Goal: Task Accomplishment & Management: Complete application form

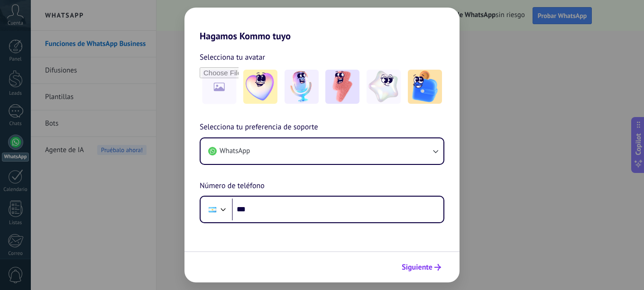
click at [431, 265] on span "Siguiente" at bounding box center [417, 267] width 31 height 7
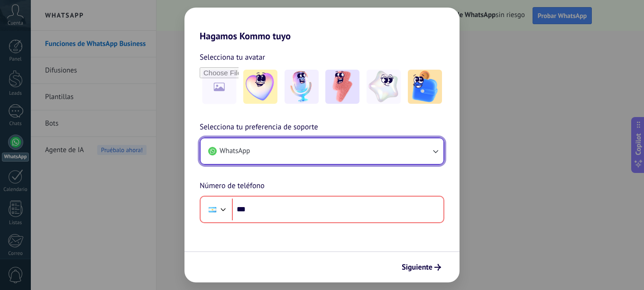
click at [282, 147] on button "WhatsApp" at bounding box center [322, 152] width 243 height 26
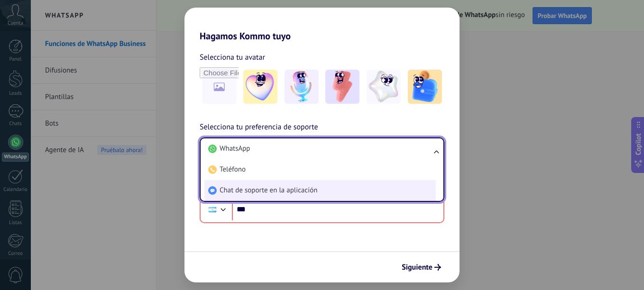
click at [311, 189] on span "Chat de soporte en la aplicación" at bounding box center [269, 190] width 98 height 9
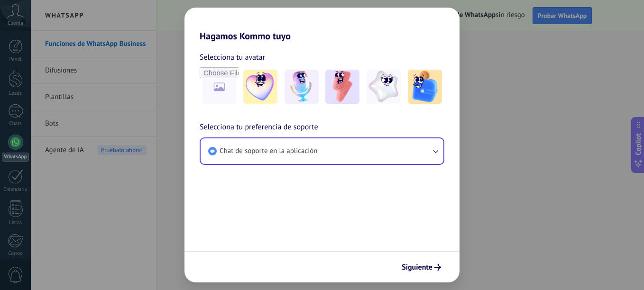
click at [391, 264] on div "Siguiente" at bounding box center [322, 266] width 275 height 31
click at [416, 266] on span "Siguiente" at bounding box center [417, 267] width 31 height 7
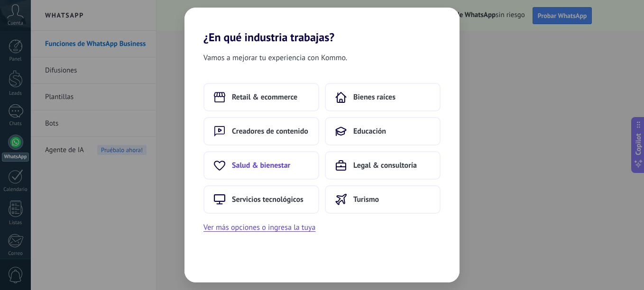
click at [289, 179] on button "Salud & bienestar" at bounding box center [262, 165] width 116 height 28
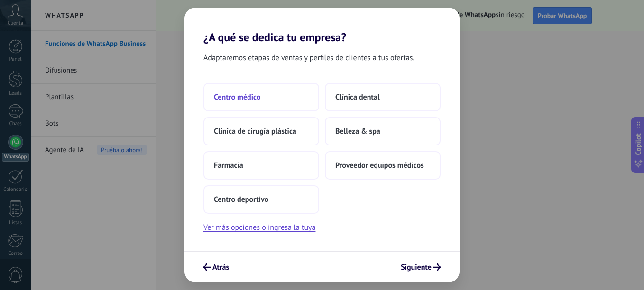
click at [224, 102] on span "Centro médico" at bounding box center [237, 97] width 46 height 9
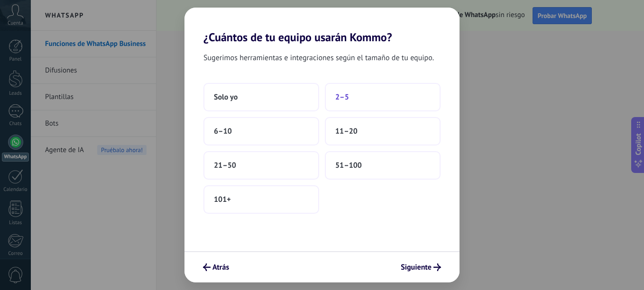
click at [414, 94] on button "2–5" at bounding box center [383, 97] width 116 height 28
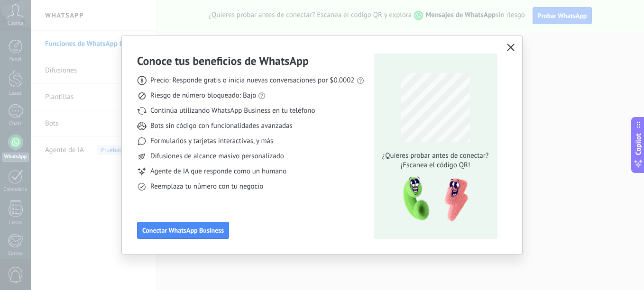
click at [508, 50] on icon "button" at bounding box center [511, 48] width 8 height 8
click at [508, 50] on div "Conoce tus beneficios de WhatsApp Precio: Responde gratis o inicia nuevas conve…" at bounding box center [322, 145] width 644 height 290
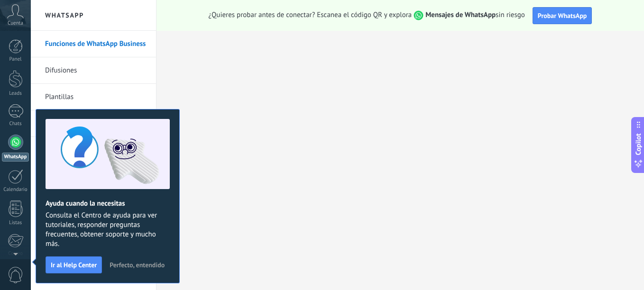
click at [17, 104] on div "Panel Leads Chats WhatsApp Clientes" at bounding box center [15, 201] width 31 height 325
click at [13, 113] on div at bounding box center [15, 111] width 15 height 14
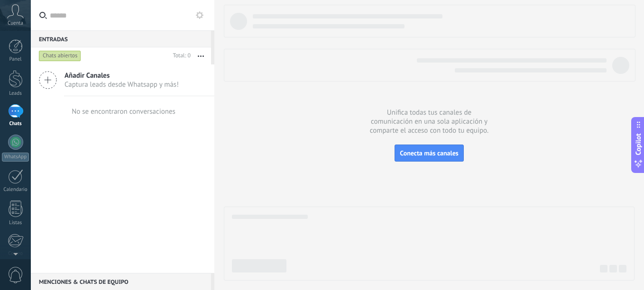
click at [201, 56] on icon "button" at bounding box center [201, 56] width 6 height 1
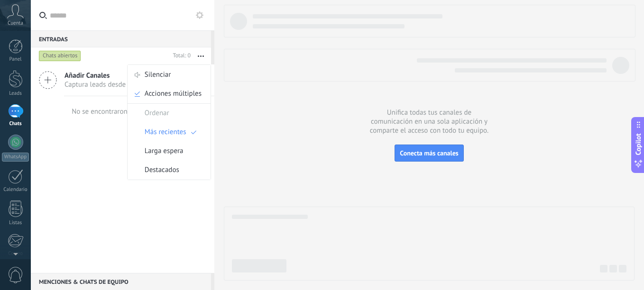
click at [203, 14] on icon at bounding box center [200, 15] width 8 height 8
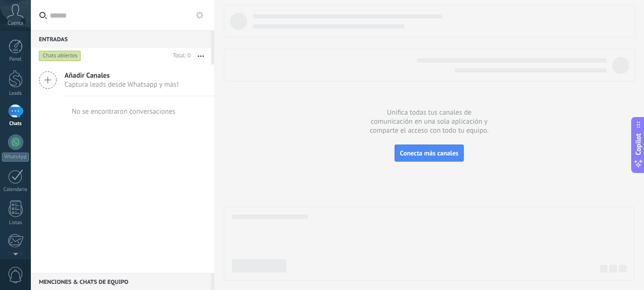
click at [0, 0] on div "Herramientas del chat" at bounding box center [0, 0] width 0 height 0
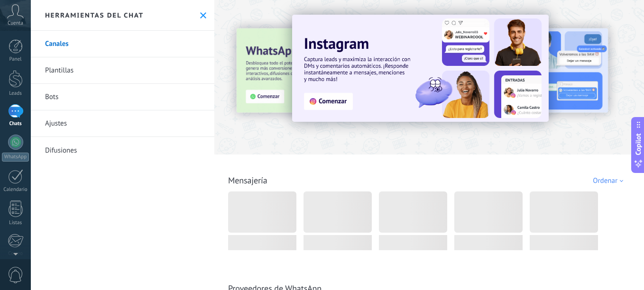
click at [69, 126] on link "Ajustes" at bounding box center [123, 124] width 184 height 27
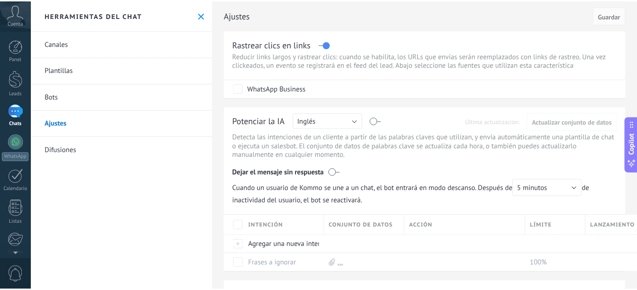
scroll to position [235, 0]
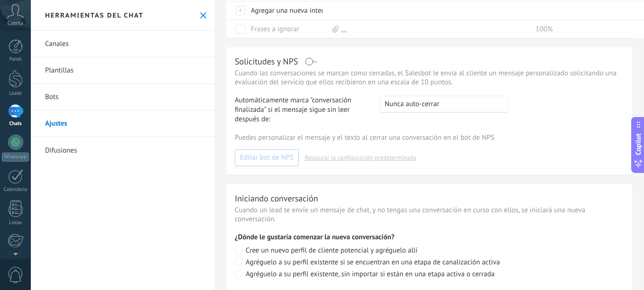
click at [201, 10] on div "Herramientas del chat" at bounding box center [123, 15] width 184 height 31
click at [9, 86] on div at bounding box center [16, 79] width 14 height 18
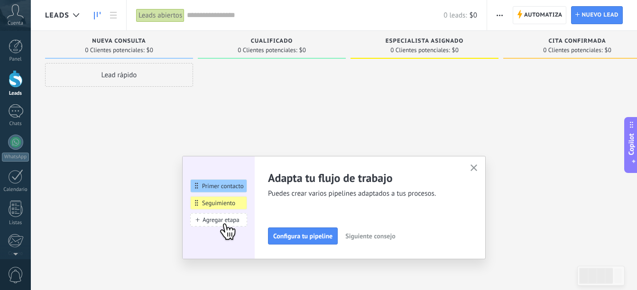
click at [9, 17] on icon at bounding box center [15, 11] width 17 height 14
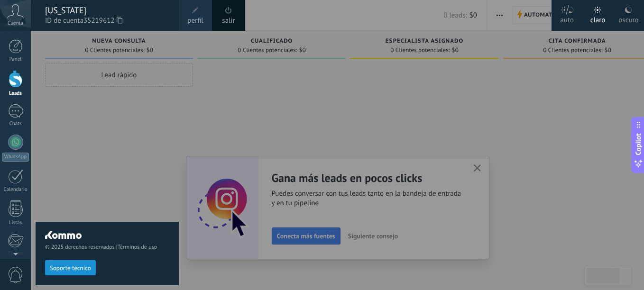
click at [181, 24] on link "perfil" at bounding box center [195, 15] width 33 height 31
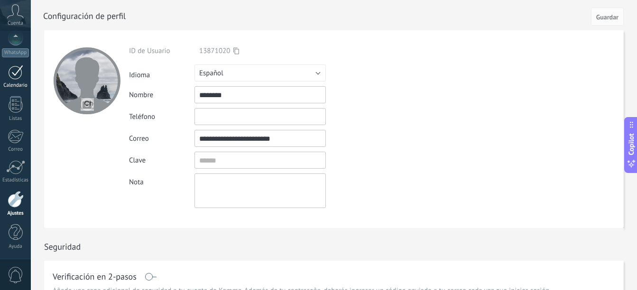
click at [11, 70] on div at bounding box center [15, 72] width 15 height 15
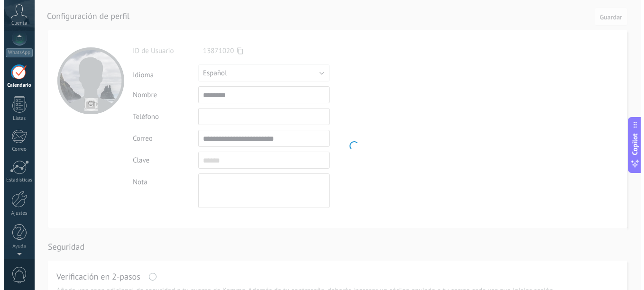
scroll to position [28, 0]
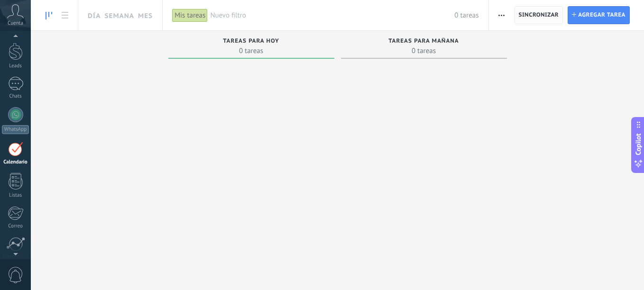
click at [543, 16] on span "Sincronizar" at bounding box center [539, 15] width 40 height 6
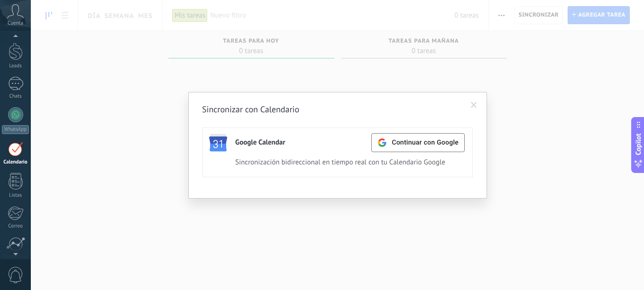
click at [474, 105] on span at bounding box center [474, 105] width 6 height 7
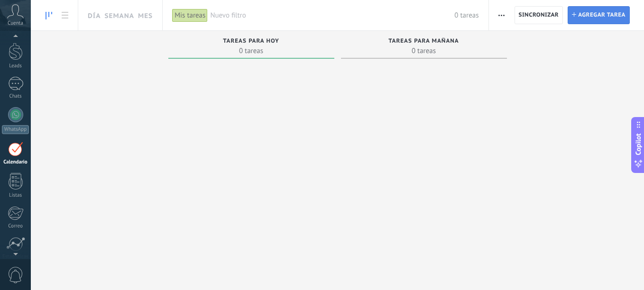
click at [589, 10] on span "Agregar tarea" at bounding box center [601, 15] width 47 height 17
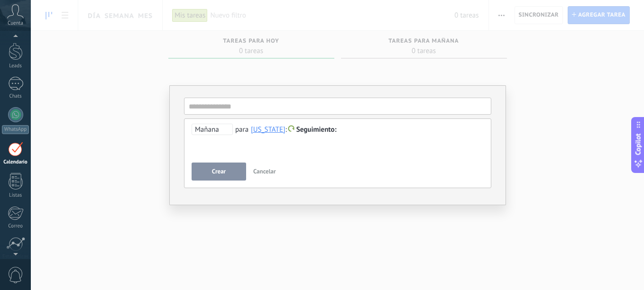
click at [278, 174] on button "Cancelar" at bounding box center [265, 172] width 30 height 18
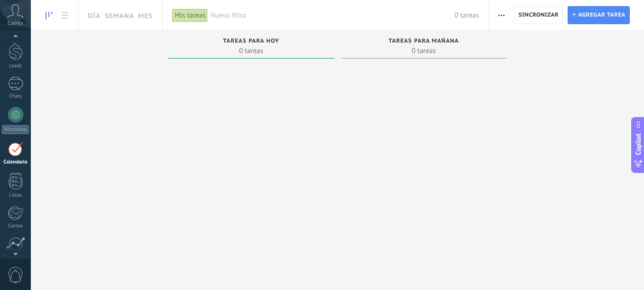
click at [44, 16] on link at bounding box center [49, 15] width 16 height 19
click at [59, 15] on link at bounding box center [65, 15] width 16 height 19
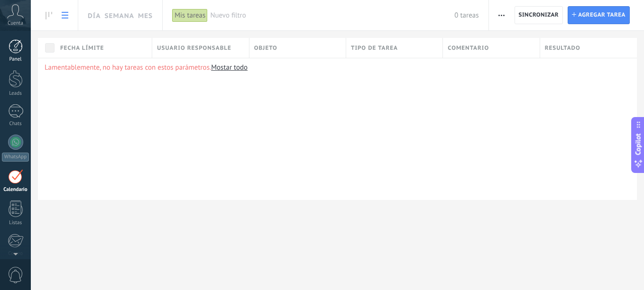
click at [18, 59] on div "Panel" at bounding box center [16, 59] width 28 height 6
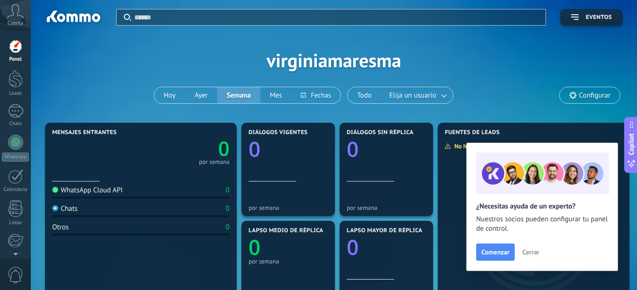
click at [534, 255] on span "Cerrar" at bounding box center [530, 252] width 17 height 7
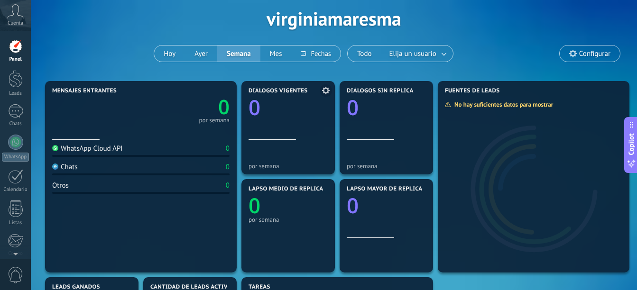
scroll to position [47, 0]
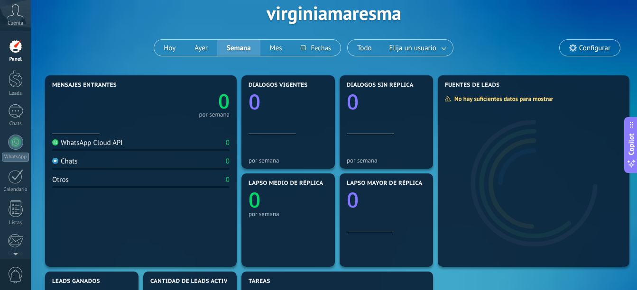
click at [565, 49] on span "Configurar" at bounding box center [590, 48] width 60 height 16
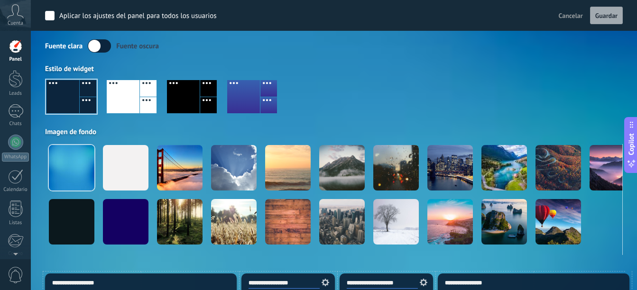
click at [566, 20] on button "Cancelar" at bounding box center [571, 16] width 32 height 14
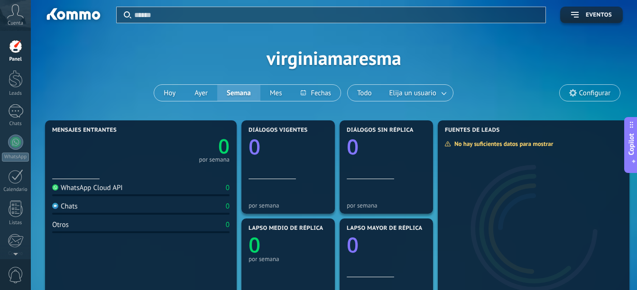
scroll to position [0, 0]
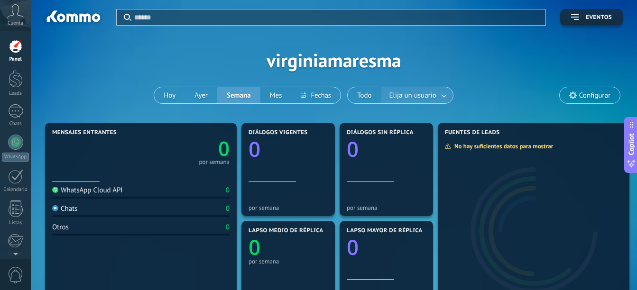
click at [425, 97] on span "Elija un usuario" at bounding box center [413, 95] width 51 height 13
click at [14, 161] on div "WhatsApp" at bounding box center [15, 157] width 27 height 9
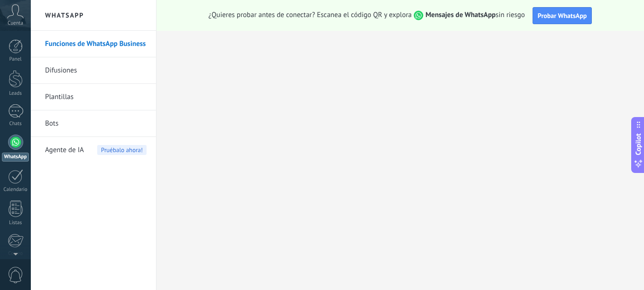
click at [16, 16] on icon at bounding box center [15, 11] width 17 height 14
click at [14, 52] on div at bounding box center [16, 46] width 14 height 14
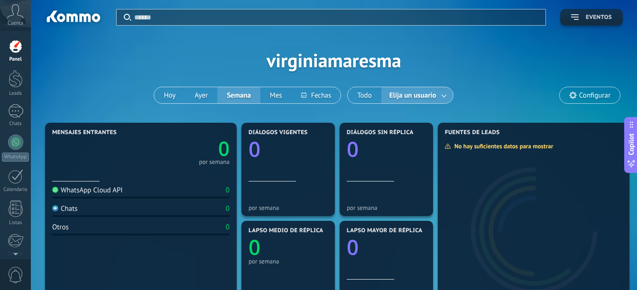
click at [604, 14] on span "Eventos" at bounding box center [599, 17] width 26 height 7
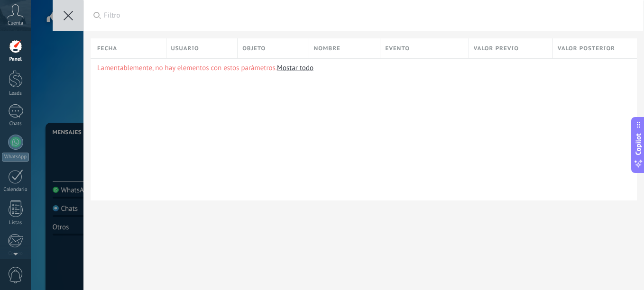
click at [74, 8] on button at bounding box center [68, 15] width 31 height 31
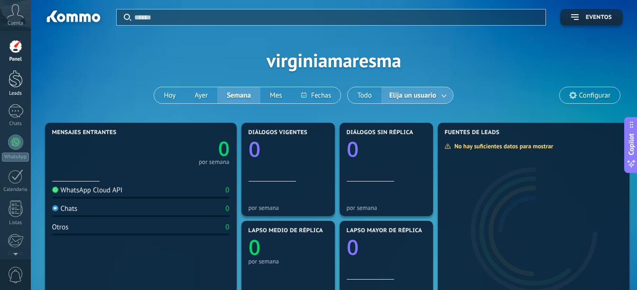
click at [17, 94] on div "Leads" at bounding box center [16, 94] width 28 height 6
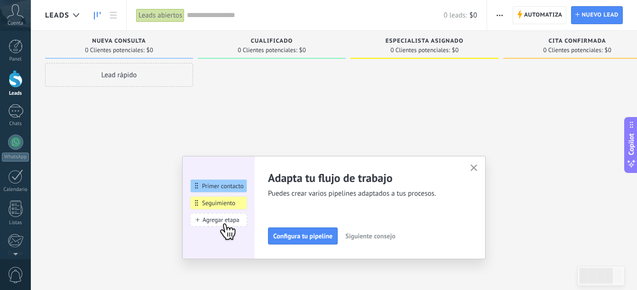
click at [143, 71] on div "Lead rápido" at bounding box center [119, 75] width 148 height 24
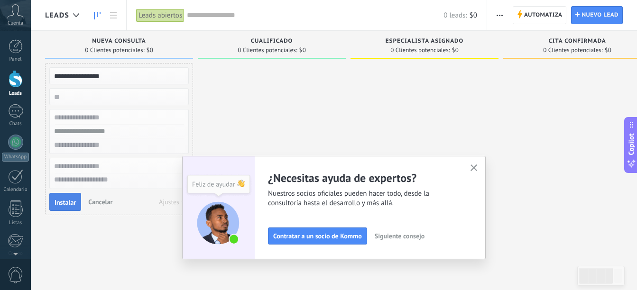
type input "**********"
click at [71, 202] on span "Instalar" at bounding box center [65, 202] width 21 height 7
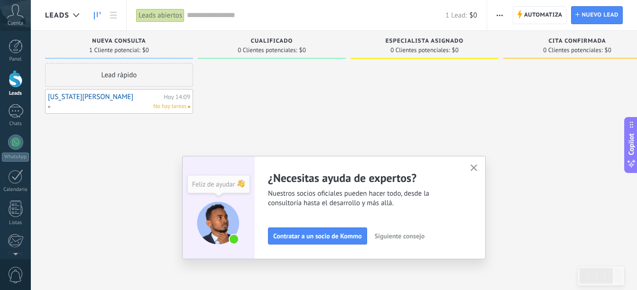
click at [478, 169] on icon "button" at bounding box center [474, 168] width 7 height 7
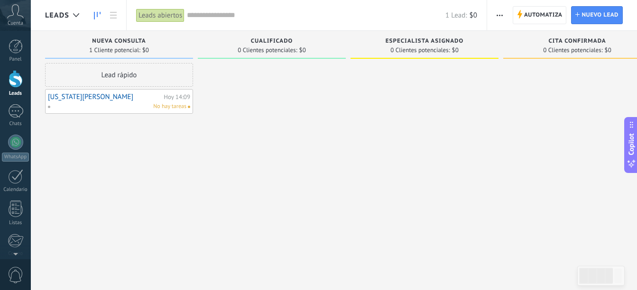
click at [169, 107] on span "No hay tareas" at bounding box center [169, 106] width 33 height 9
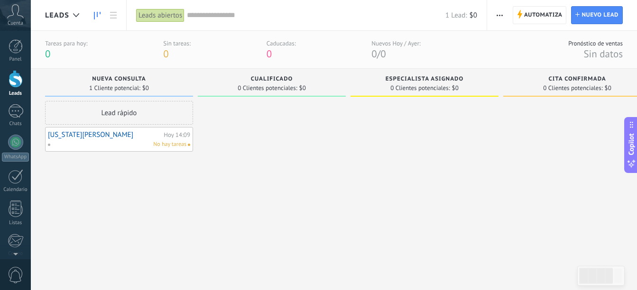
click at [129, 139] on div "Virginia Maresma Hoy 14:09 No hay tareas" at bounding box center [119, 139] width 142 height 19
click at [87, 140] on div "No hay tareas" at bounding box center [116, 144] width 139 height 9
click at [173, 138] on div "[DATE] 14:09" at bounding box center [177, 135] width 27 height 6
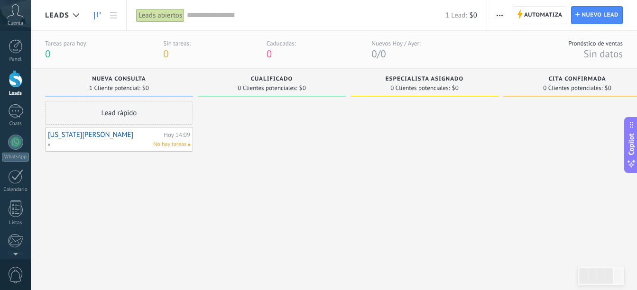
click at [179, 146] on span "No hay tareas" at bounding box center [169, 144] width 33 height 9
click at [123, 142] on div "No hay tareas" at bounding box center [116, 144] width 139 height 9
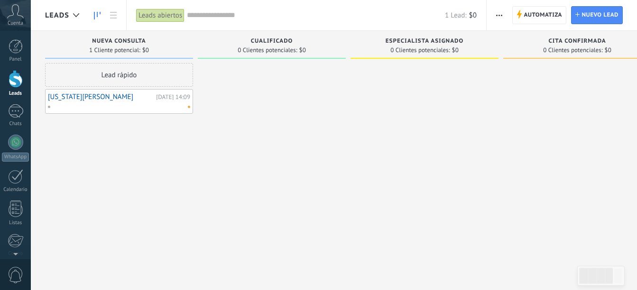
click at [74, 95] on link "[US_STATE][PERSON_NAME]" at bounding box center [101, 97] width 106 height 8
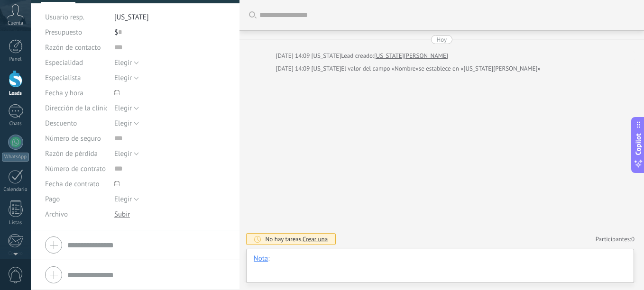
click at [277, 260] on div at bounding box center [440, 268] width 373 height 28
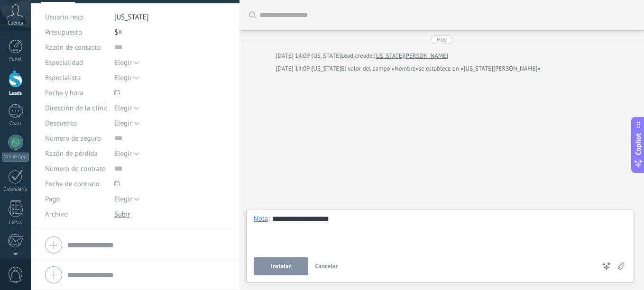
click at [294, 274] on button "Instalar" at bounding box center [281, 267] width 55 height 18
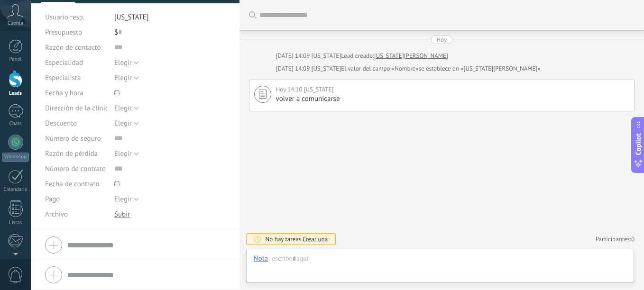
click at [335, 170] on div "Buscar Carga más [DATE] [DATE] 14:09 [US_STATE] Lead creado: [US_STATE][PERSON_…" at bounding box center [442, 145] width 405 height 290
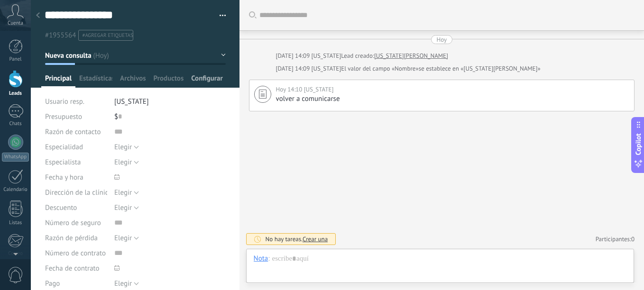
click at [195, 76] on span "Configurar" at bounding box center [206, 81] width 31 height 14
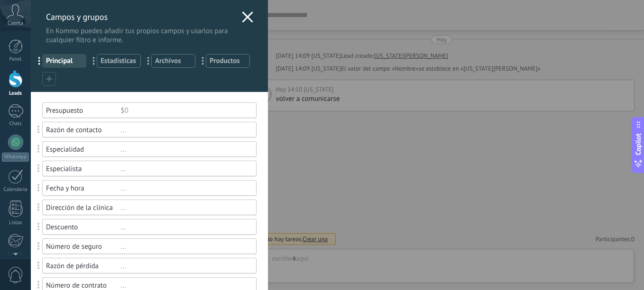
click at [244, 24] on div at bounding box center [247, 18] width 11 height 14
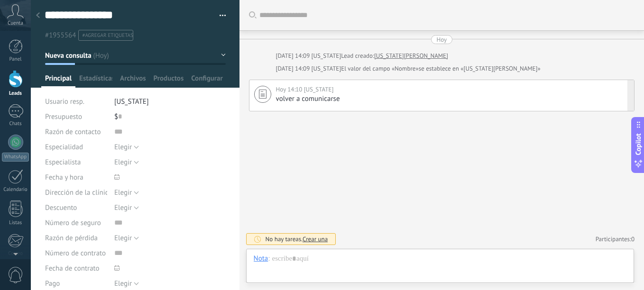
click at [269, 92] on div at bounding box center [262, 94] width 17 height 17
type textarea "**********"
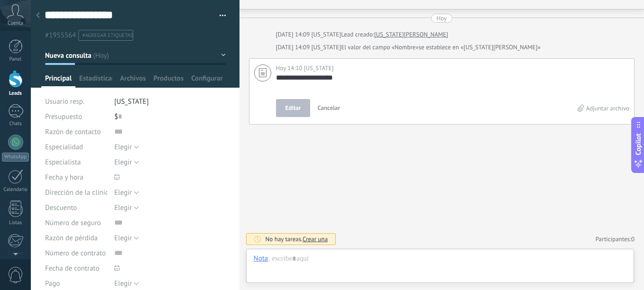
click at [269, 95] on div at bounding box center [262, 91] width 17 height 53
click at [317, 238] on span "Crear una" at bounding box center [315, 239] width 25 height 8
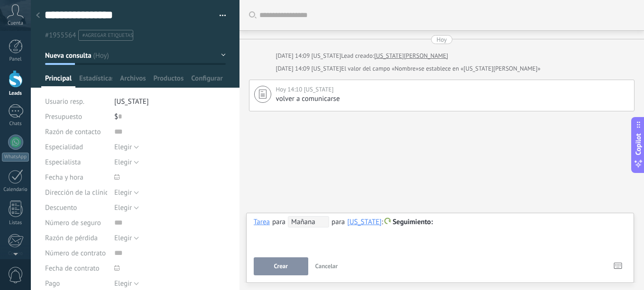
scroll to position [0, 0]
click at [293, 224] on span "Mañana" at bounding box center [308, 221] width 41 height 11
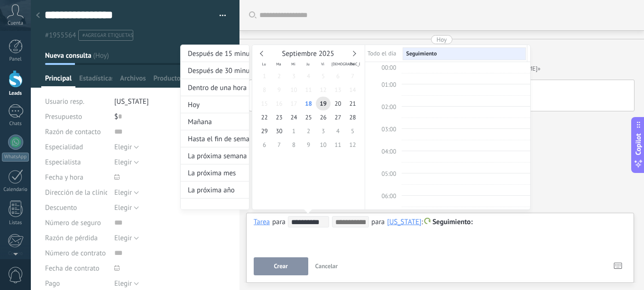
scroll to position [179, 0]
click at [298, 121] on span "24" at bounding box center [294, 118] width 15 height 14
type input "**********"
click at [341, 242] on div at bounding box center [322, 145] width 644 height 290
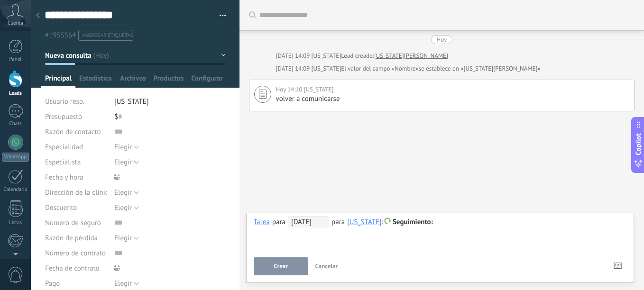
click at [300, 246] on div "**********" at bounding box center [440, 233] width 373 height 34
click at [325, 222] on span "[DATE]" at bounding box center [308, 221] width 41 height 11
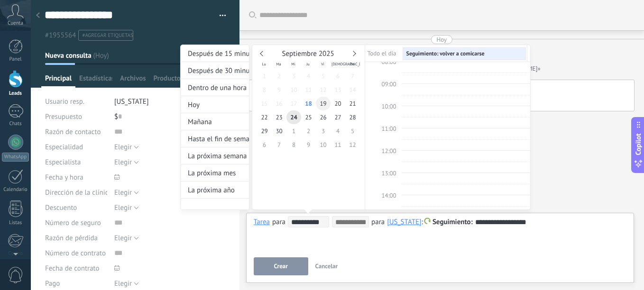
click at [323, 104] on span "19" at bounding box center [323, 104] width 15 height 14
type input "**********"
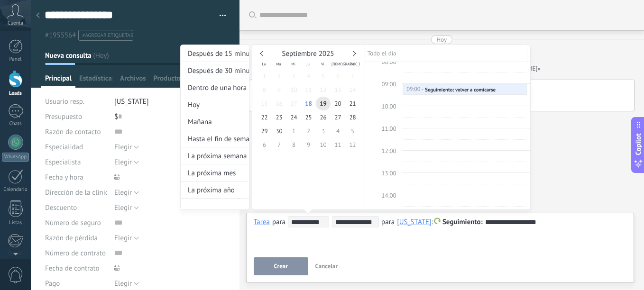
click at [296, 261] on div at bounding box center [322, 145] width 644 height 290
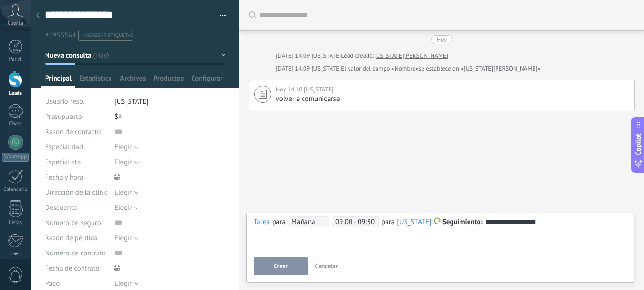
click at [280, 266] on span "Crear" at bounding box center [281, 266] width 14 height 7
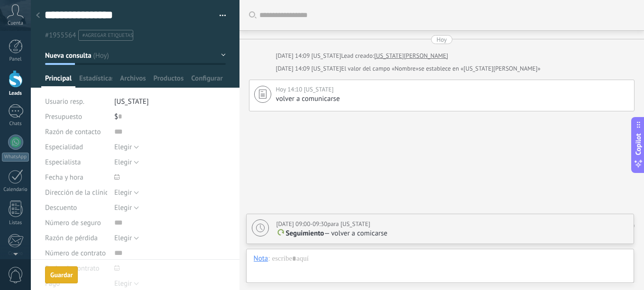
scroll to position [20, 0]
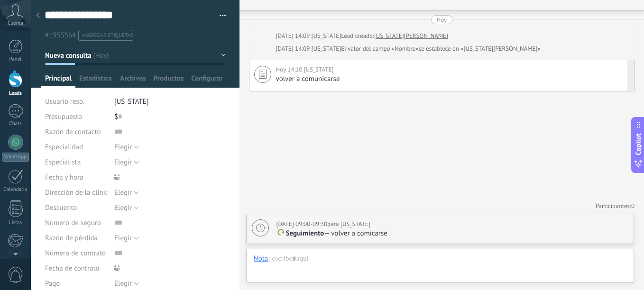
click at [264, 74] on icon at bounding box center [263, 74] width 8 height 9
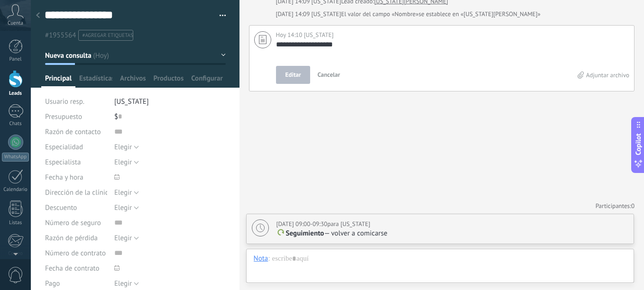
click at [319, 79] on button "Cancelar" at bounding box center [329, 75] width 30 height 18
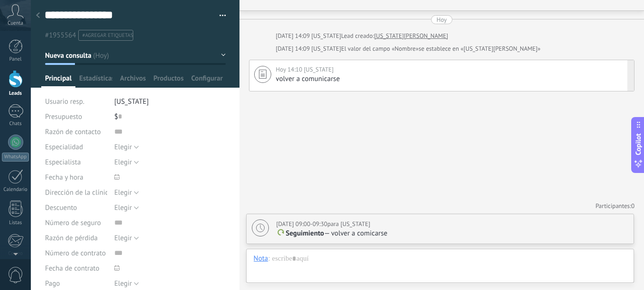
scroll to position [20, 0]
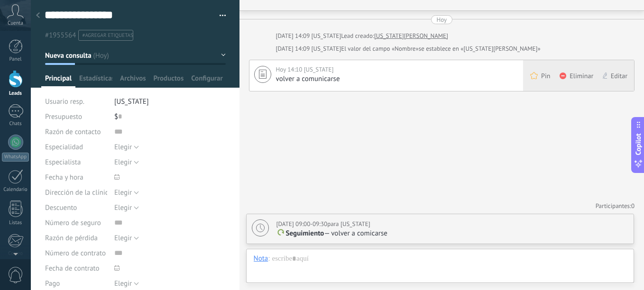
click at [626, 71] on div "Editar" at bounding box center [616, 75] width 37 height 31
type textarea "**********"
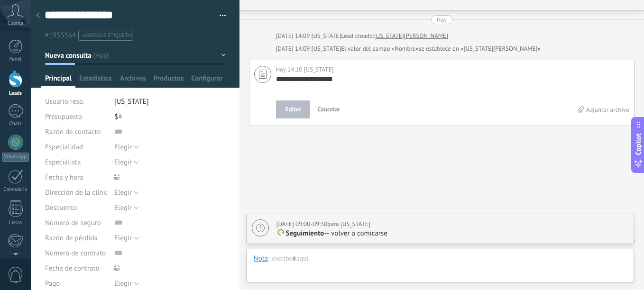
scroll to position [55, 0]
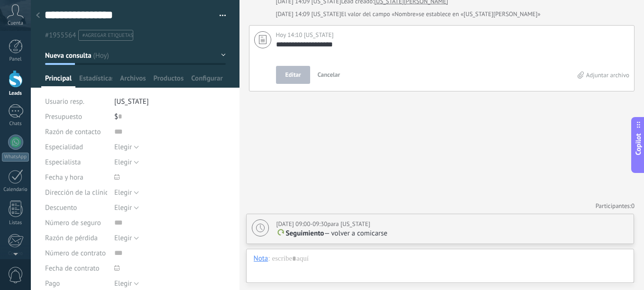
click at [626, 71] on label "Adjuntar archivo" at bounding box center [604, 75] width 52 height 8
click at [0, 0] on input "Adjuntar archivo" at bounding box center [0, 0] width 0 height 0
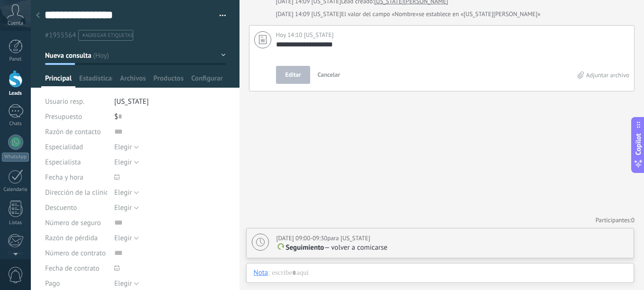
scroll to position [7, 0]
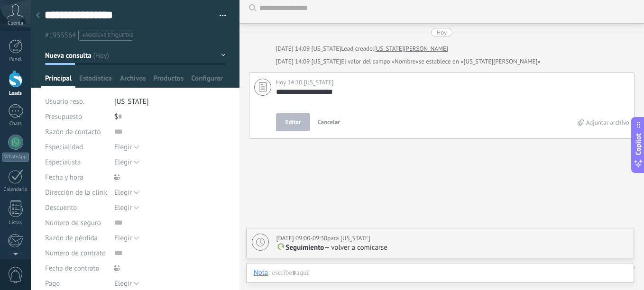
click at [309, 121] on button "Editar" at bounding box center [293, 122] width 35 height 18
click at [324, 121] on span "Cancelar" at bounding box center [328, 122] width 23 height 8
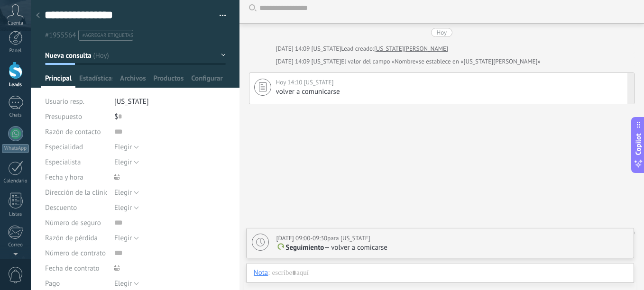
scroll to position [0, 0]
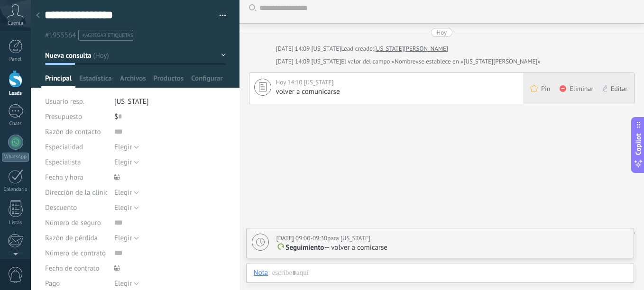
click at [587, 90] on span "Eliminar" at bounding box center [582, 88] width 24 height 9
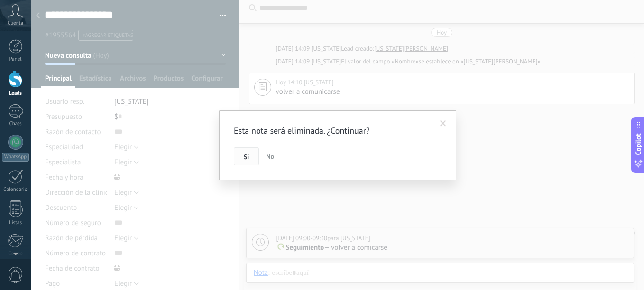
click at [247, 155] on span "Si" at bounding box center [246, 157] width 5 height 7
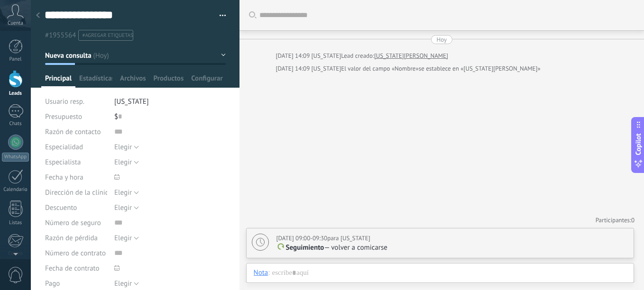
click at [172, 117] on div "$ 0" at bounding box center [170, 116] width 112 height 15
click at [48, 19] on textarea "**********" at bounding box center [127, 15] width 165 height 15
click at [41, 18] on div at bounding box center [37, 16] width 13 height 19
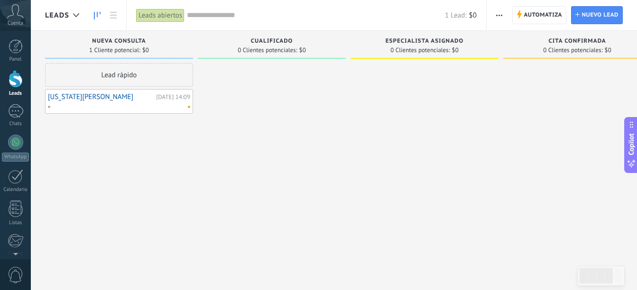
click at [217, 145] on div at bounding box center [272, 146] width 148 height 167
click at [17, 112] on div at bounding box center [15, 111] width 15 height 14
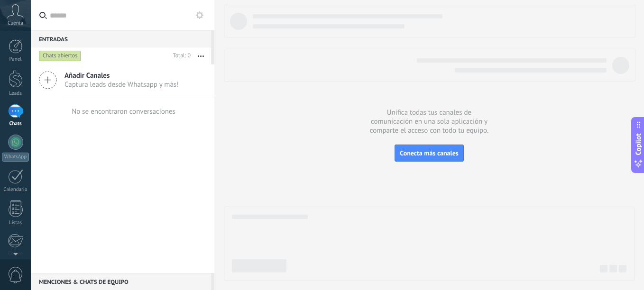
click at [50, 83] on icon at bounding box center [48, 80] width 18 height 18
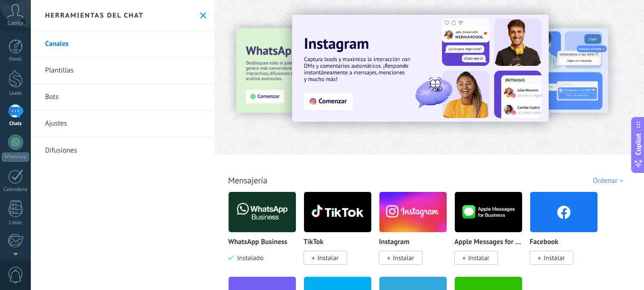
click at [420, 207] on img at bounding box center [413, 212] width 67 height 46
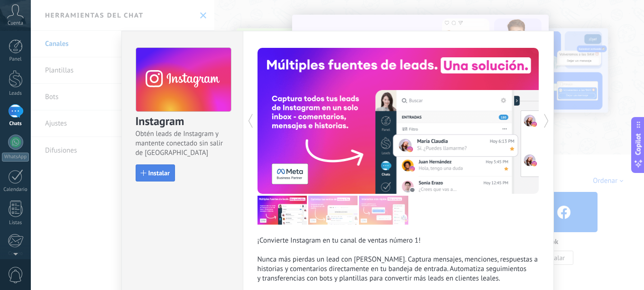
click at [167, 169] on button "Instalar" at bounding box center [155, 173] width 39 height 17
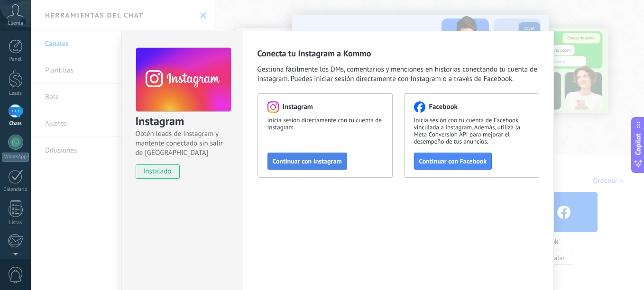
drag, startPoint x: 297, startPoint y: 152, endPoint x: 303, endPoint y: 160, distance: 10.4
click at [297, 153] on div "Instagram Inicia sesión directamente con tu cuenta de Instagram. Continuar con …" at bounding box center [325, 135] width 135 height 84
click at [303, 160] on span "Continuar con Instagram" at bounding box center [307, 161] width 69 height 7
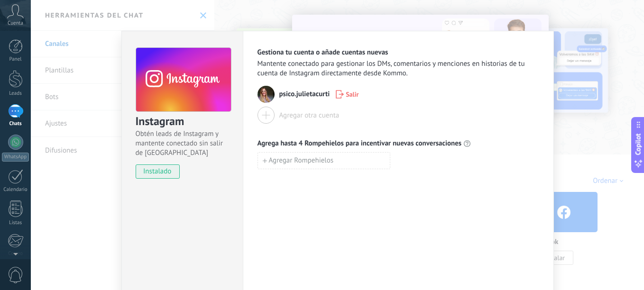
click at [300, 95] on span "psico.julietacurti" at bounding box center [304, 94] width 51 height 9
click at [287, 162] on span "Agregar Rompehielos" at bounding box center [301, 161] width 65 height 7
click at [268, 190] on button "Agregar Rompehielos" at bounding box center [324, 181] width 133 height 17
click at [106, 68] on div "Instagram Obtén leads de Instagram y mantente conectado sin salir de Kommo inst…" at bounding box center [338, 145] width 614 height 290
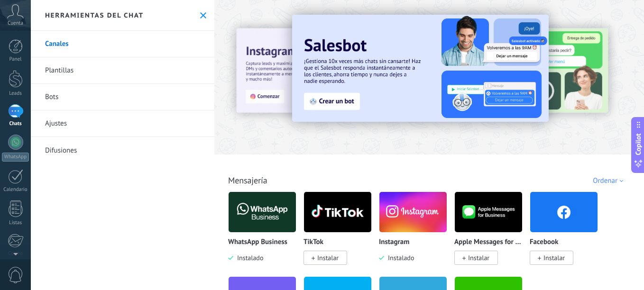
click at [19, 110] on div at bounding box center [15, 111] width 15 height 14
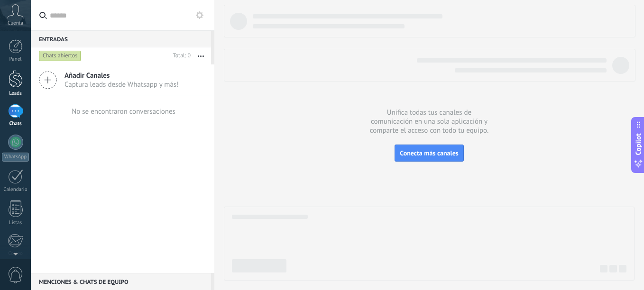
click at [19, 93] on div "Leads" at bounding box center [16, 94] width 28 height 6
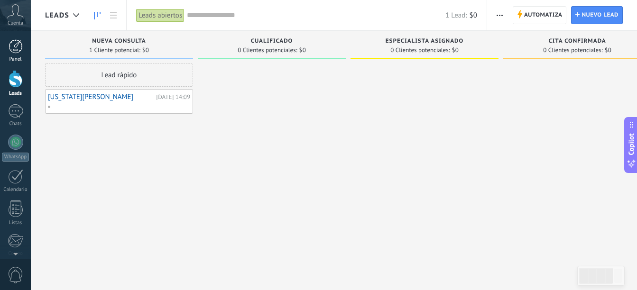
click at [11, 58] on div "Panel" at bounding box center [16, 59] width 28 height 6
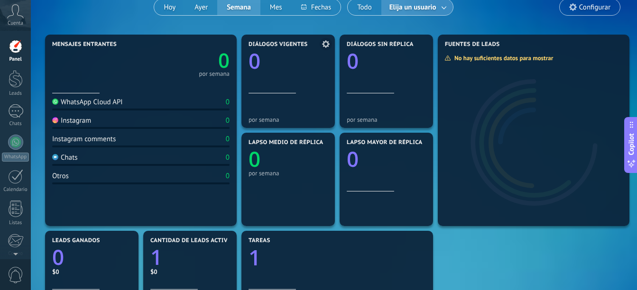
scroll to position [47, 0]
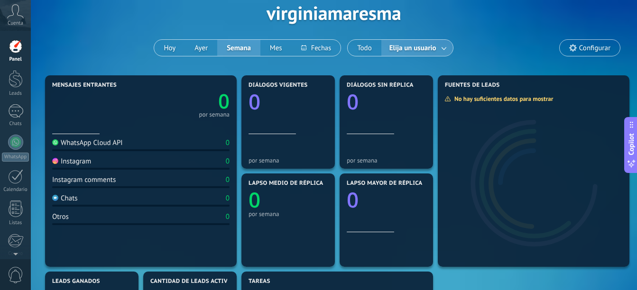
click at [93, 162] on div "Instagram 0" at bounding box center [140, 163] width 177 height 13
click at [80, 162] on div "Instagram" at bounding box center [71, 161] width 39 height 9
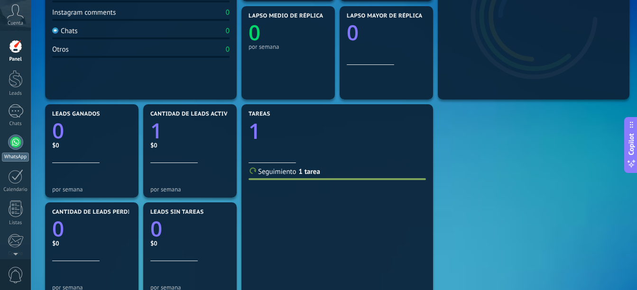
scroll to position [208, 0]
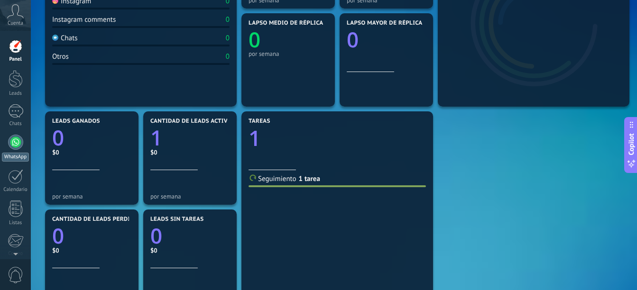
click at [14, 153] on div "WhatsApp" at bounding box center [15, 157] width 27 height 9
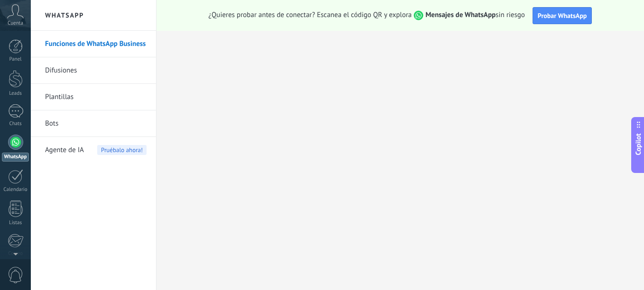
click at [14, 123] on div "Chats" at bounding box center [16, 124] width 28 height 6
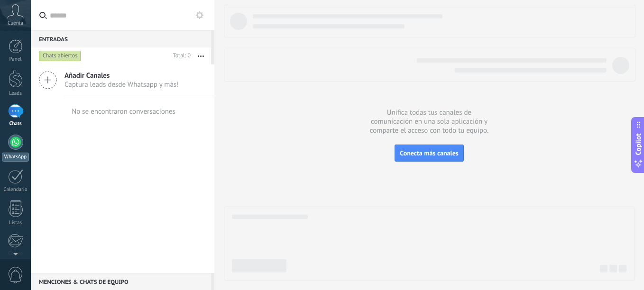
click at [198, 55] on button "button" at bounding box center [201, 55] width 20 height 17
click at [94, 79] on span "Añadir Canales" at bounding box center [122, 75] width 114 height 9
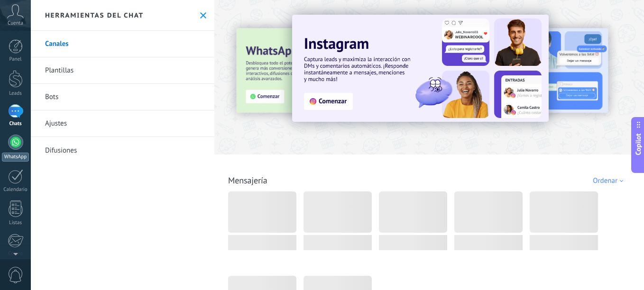
click at [333, 105] on img at bounding box center [420, 68] width 257 height 107
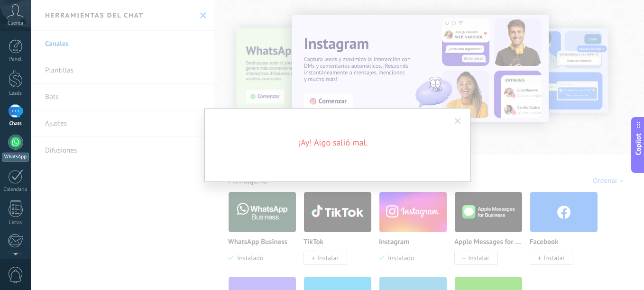
click at [456, 117] on span at bounding box center [458, 121] width 16 height 16
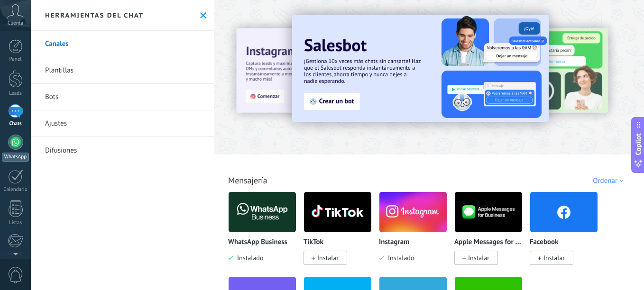
click at [403, 225] on img at bounding box center [413, 212] width 67 height 46
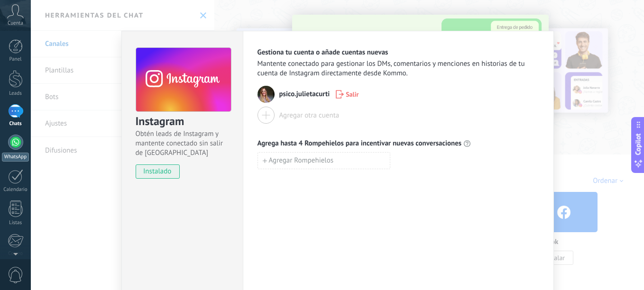
click at [168, 171] on span "instalado" at bounding box center [157, 172] width 43 height 14
click at [176, 130] on span "Obtén leads de Instagram y mantente conectado sin salir de [GEOGRAPHIC_DATA]" at bounding box center [183, 144] width 95 height 28
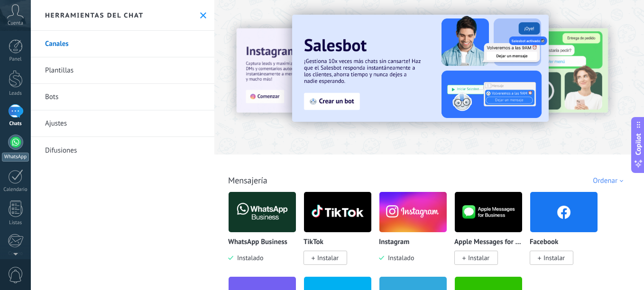
drag, startPoint x: 399, startPoint y: 232, endPoint x: 396, endPoint y: 216, distance: 16.5
click at [396, 216] on img at bounding box center [413, 212] width 67 height 46
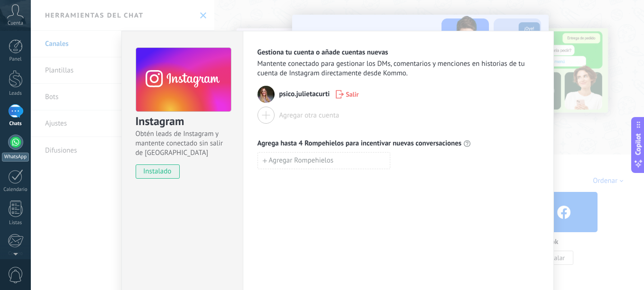
click at [271, 95] on img at bounding box center [266, 94] width 17 height 17
click at [267, 95] on img at bounding box center [266, 94] width 17 height 17
click at [181, 163] on div "Instagram Obtén leads de Instagram y mantente conectado sin salir de Kommo inst…" at bounding box center [182, 108] width 121 height 155
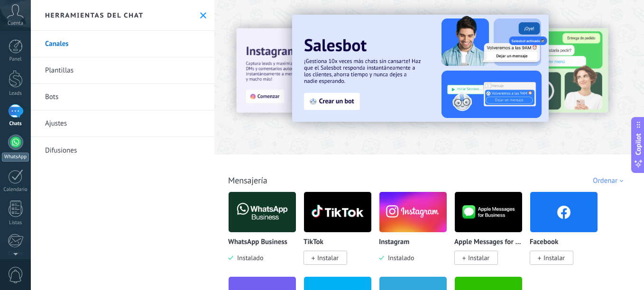
click at [167, 81] on link "Plantillas" at bounding box center [123, 70] width 184 height 27
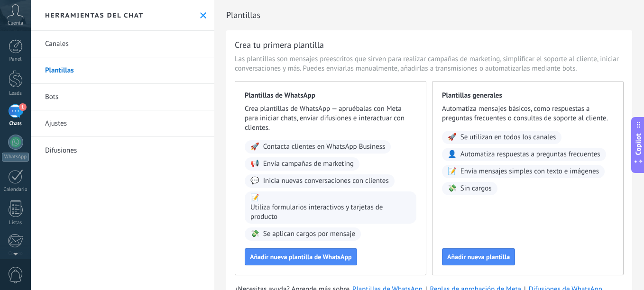
click at [19, 115] on div "1" at bounding box center [15, 111] width 15 height 14
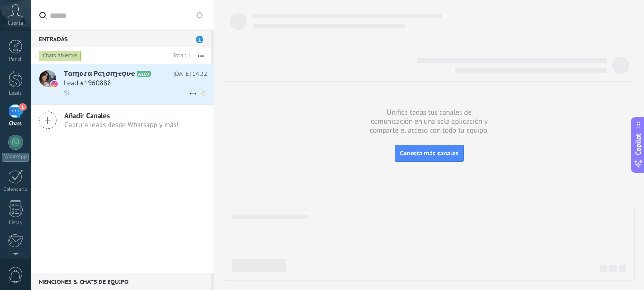
click at [98, 82] on span "Lead #1960888" at bounding box center [87, 83] width 47 height 9
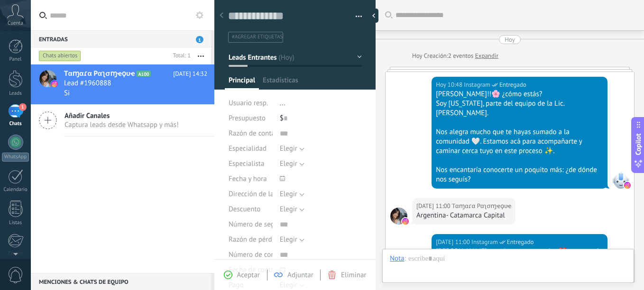
scroll to position [451, 0]
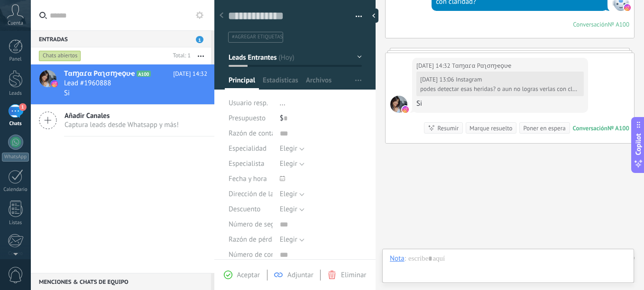
click at [222, 17] on use at bounding box center [222, 15] width 4 height 6
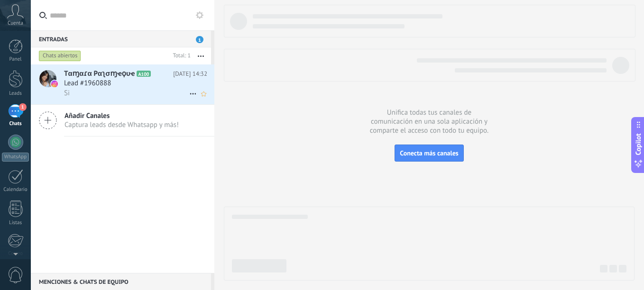
click at [130, 93] on div "Si" at bounding box center [135, 93] width 143 height 10
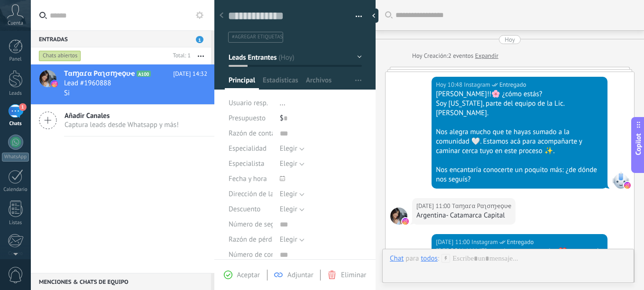
scroll to position [451, 0]
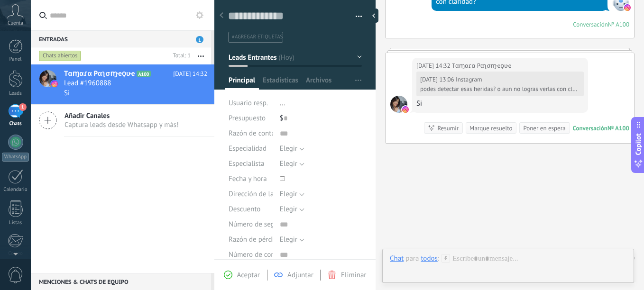
click at [342, 276] on span "Eliminar" at bounding box center [353, 275] width 25 height 9
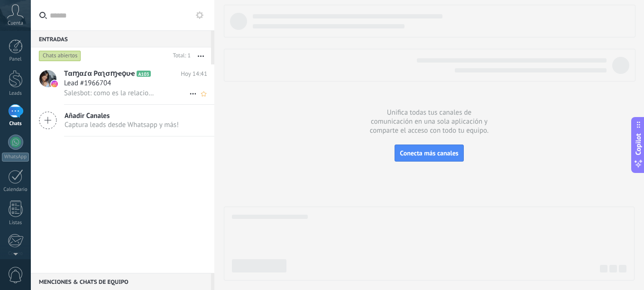
click at [147, 91] on span "Salesbot: como es la relacion con tus padres hoy?" at bounding box center [109, 93] width 91 height 9
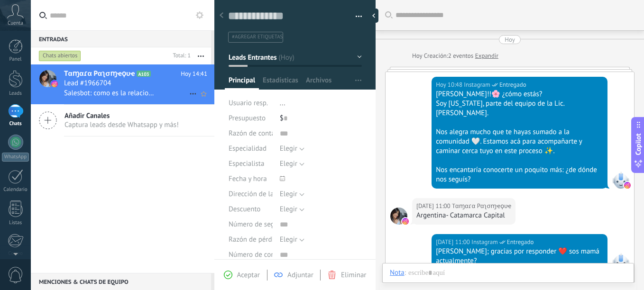
scroll to position [531, 0]
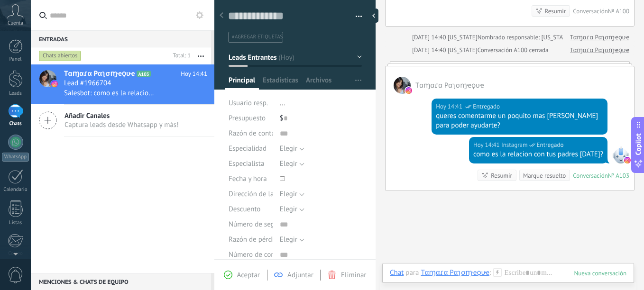
click at [251, 275] on span "Aceptar" at bounding box center [248, 275] width 23 height 9
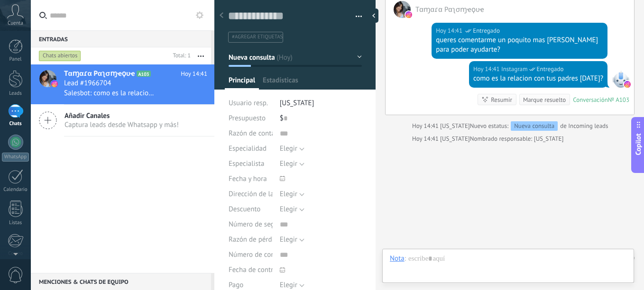
scroll to position [14, 0]
click at [378, 19] on div at bounding box center [376, 16] width 14 height 14
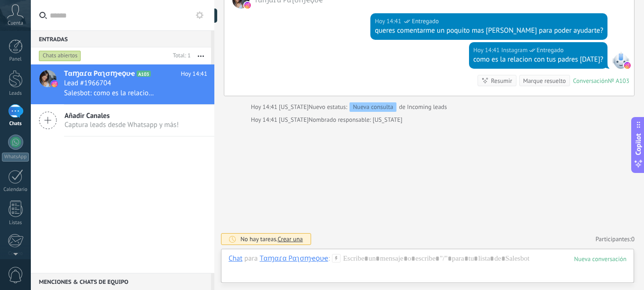
type textarea "**********"
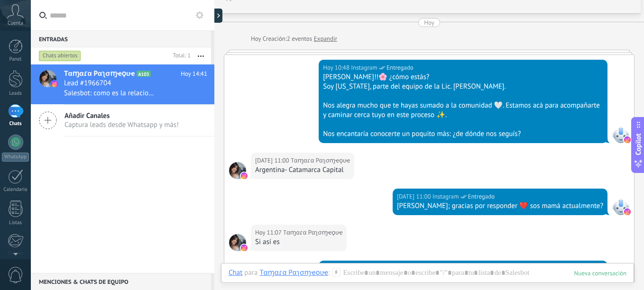
scroll to position [0, 0]
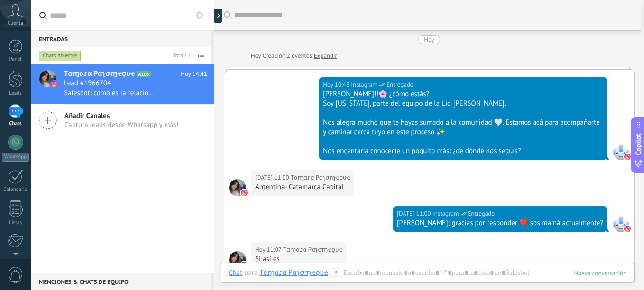
click at [60, 37] on div "Entradas 0" at bounding box center [121, 38] width 180 height 17
click at [20, 23] on span "Cuenta" at bounding box center [16, 23] width 16 height 6
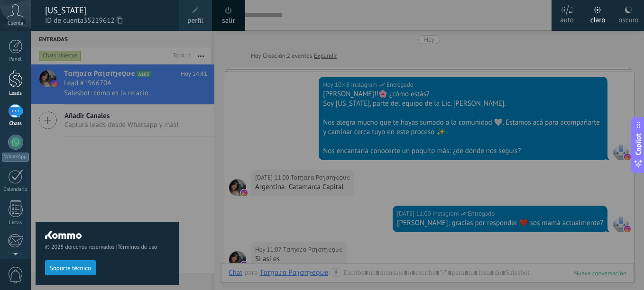
click at [24, 95] on div "Leads" at bounding box center [16, 94] width 28 height 6
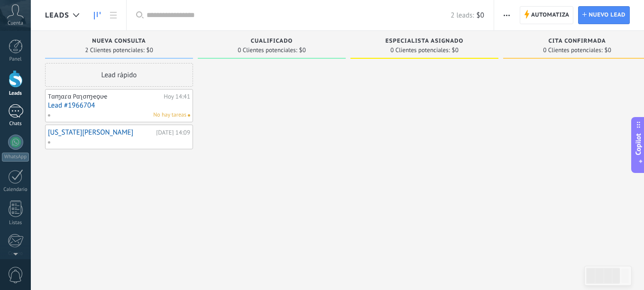
click at [19, 119] on link "1 Chats" at bounding box center [15, 115] width 31 height 23
click at [19, 118] on div "1" at bounding box center [15, 111] width 15 height 14
